Goal: Obtain resource: Obtain resource

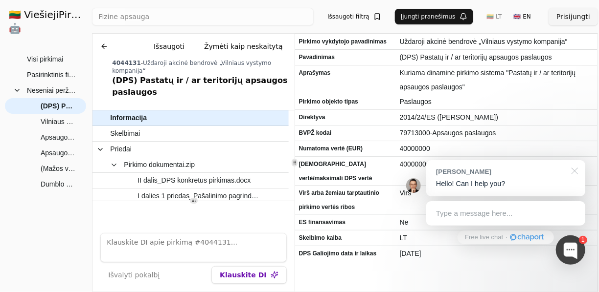
click at [577, 171] on div at bounding box center [572, 170] width 24 height 20
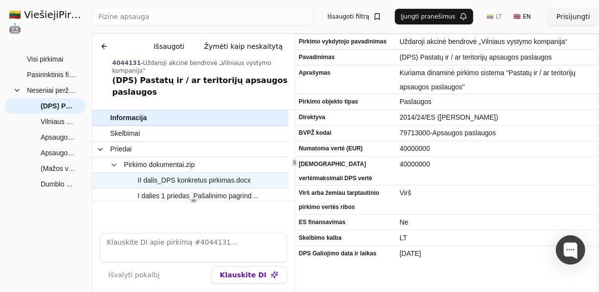
click at [214, 174] on span "II dalis_DPS konkretus pirkimas.docx" at bounding box center [193, 181] width 113 height 14
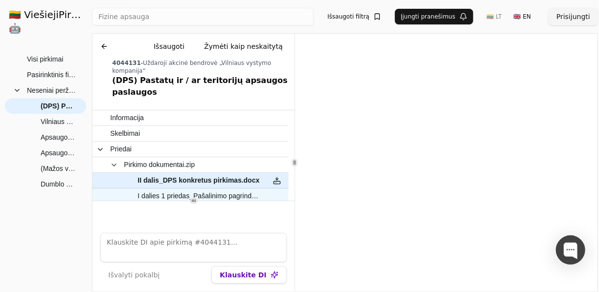
click at [214, 189] on span "I dalies 1 priedas_Pašalinimo pagrindai.docx" at bounding box center [198, 196] width 122 height 14
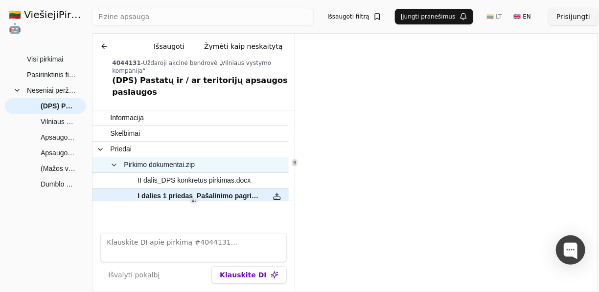
click at [187, 158] on span "Pirkimo dokumentai.zip" at bounding box center [159, 165] width 71 height 14
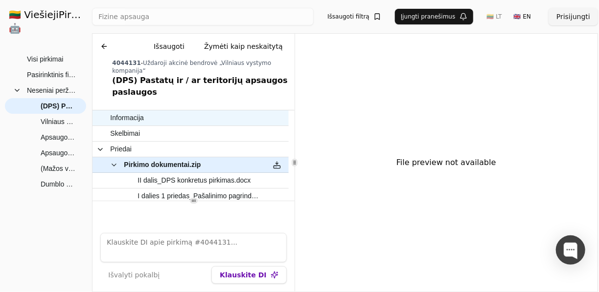
click at [170, 111] on span "Informacija" at bounding box center [185, 118] width 151 height 14
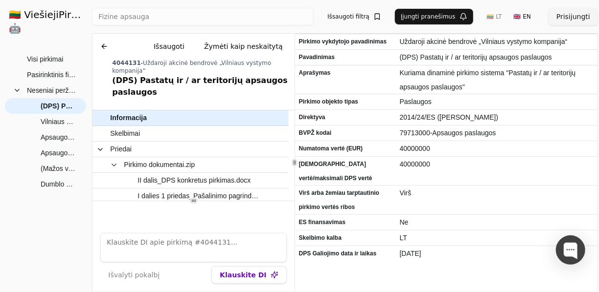
click at [401, 268] on div "Pirkimo vykdytojo pavadinimas Uždaroji akcinė bendrovė „Vilniaus vystymo kompan…" at bounding box center [446, 163] width 302 height 258
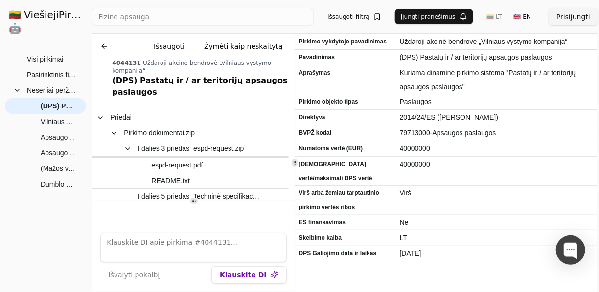
scroll to position [100, 0]
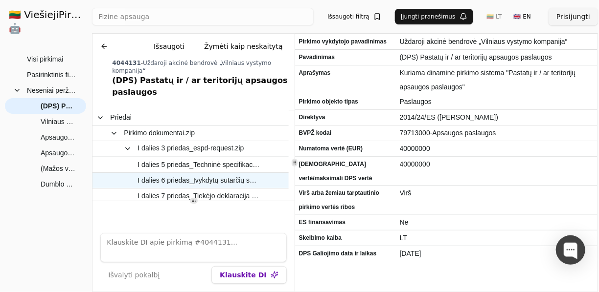
click at [220, 174] on span "I dalies 6 priedas_Įvykdytų sutarčių sąrašas.docx" at bounding box center [198, 181] width 122 height 14
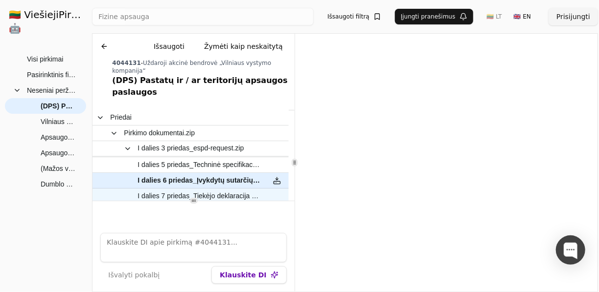
click at [243, 189] on span "I dalies 7 priedas_Tiekėjo deklaracija dėl sankcijų.docx" at bounding box center [198, 196] width 122 height 14
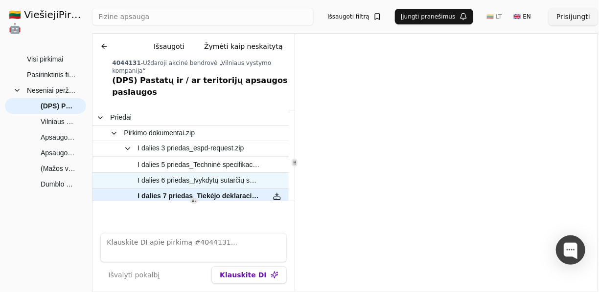
click at [226, 174] on span "I dalies 6 priedas_Įvykdytų sutarčių sąrašas.docx" at bounding box center [198, 181] width 122 height 14
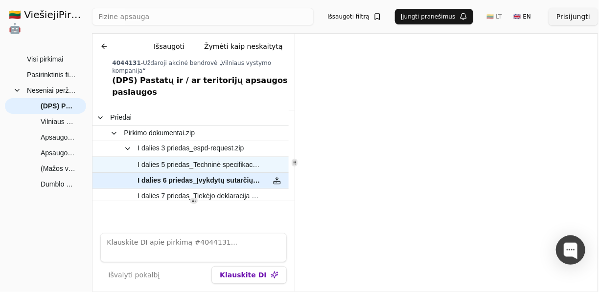
click at [248, 158] on span "I dalies 5 priedas_Techninė specifikacija.docx" at bounding box center [198, 165] width 122 height 14
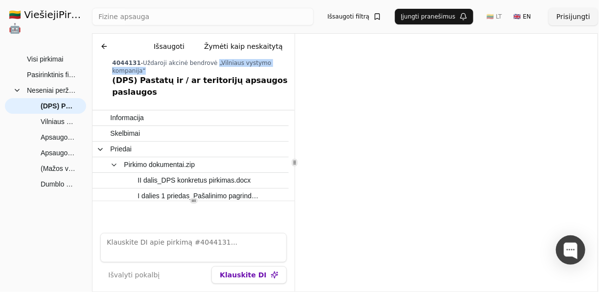
drag, startPoint x: 284, startPoint y: 61, endPoint x: 207, endPoint y: 61, distance: 77.3
click at [207, 61] on div "4044131 - Uždaroji akcinė bendrovė „Vilniaus vystymo kompanija“" at bounding box center [201, 67] width 178 height 16
copy span "„Vilniaus vystymo kompanija“"
